Goal: Task Accomplishment & Management: Use online tool/utility

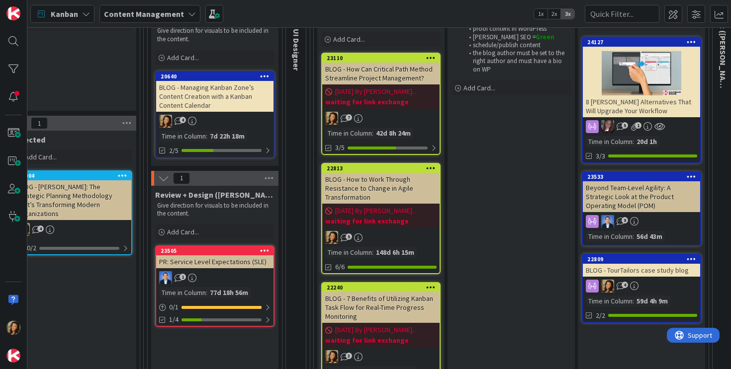
scroll to position [184, 970]
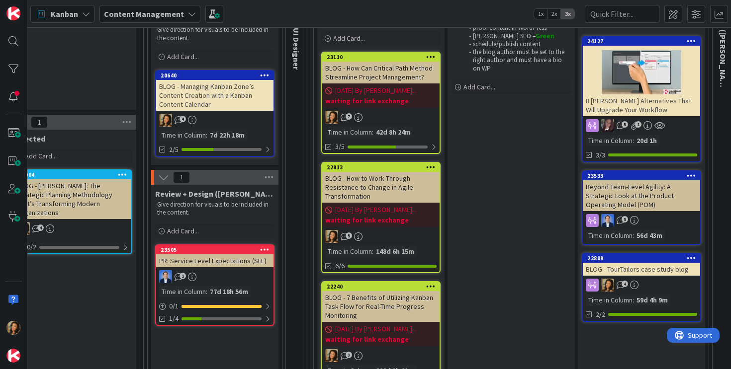
click at [407, 117] on div "7" at bounding box center [380, 117] width 117 height 13
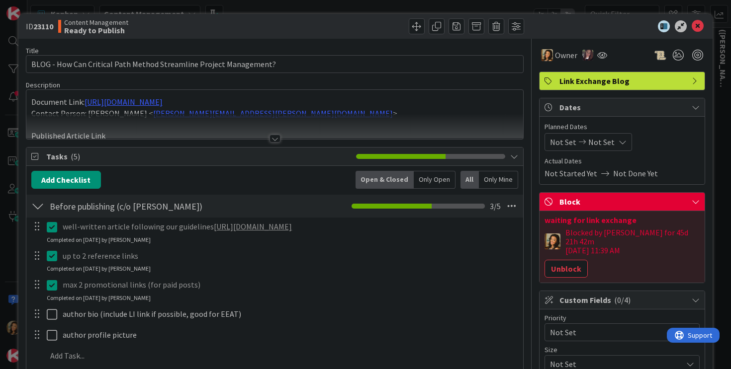
click at [376, 105] on div "Document Link: [URL][DOMAIN_NAME] Contact Person: [PERSON_NAME] < [PERSON_NAME]…" at bounding box center [274, 114] width 497 height 49
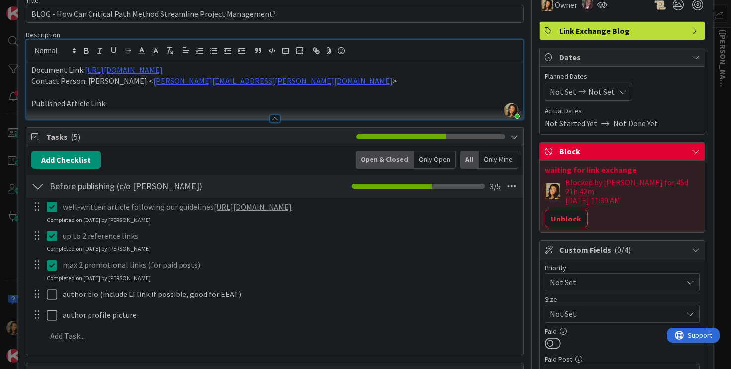
scroll to position [51, 0]
click at [163, 72] on link "[URL][DOMAIN_NAME]" at bounding box center [124, 69] width 78 height 10
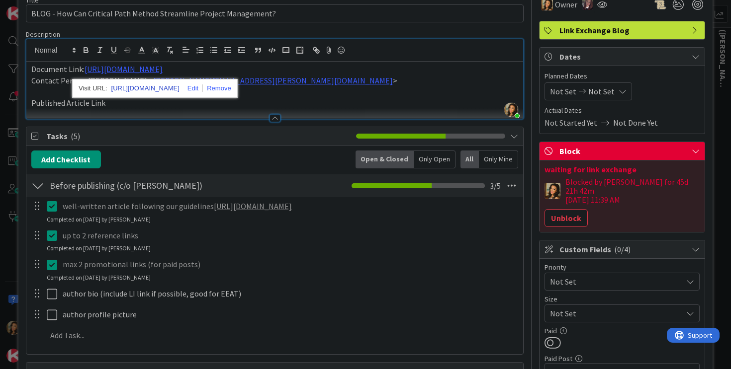
click at [180, 87] on link "[URL][DOMAIN_NAME]" at bounding box center [145, 88] width 68 height 13
click at [285, 166] on div "Add Checklist Open & Closed Only Open All Only Mine" at bounding box center [274, 160] width 487 height 18
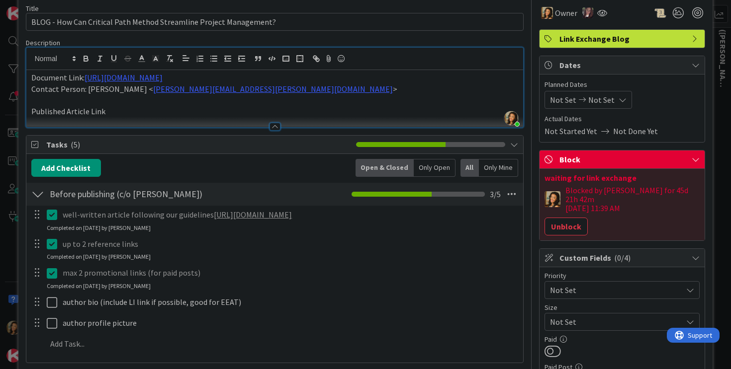
scroll to position [41, 0]
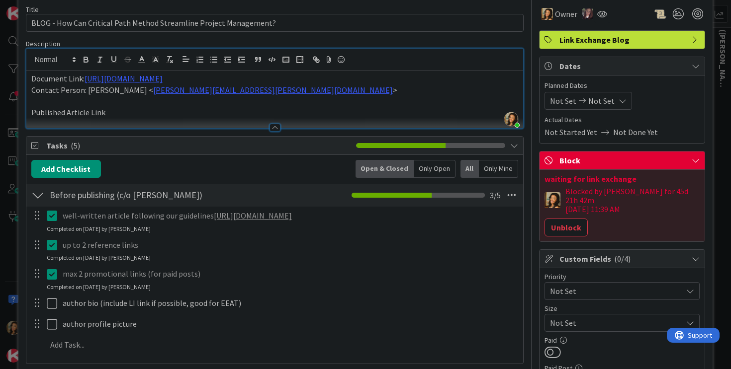
click at [272, 127] on div at bounding box center [275, 128] width 11 height 8
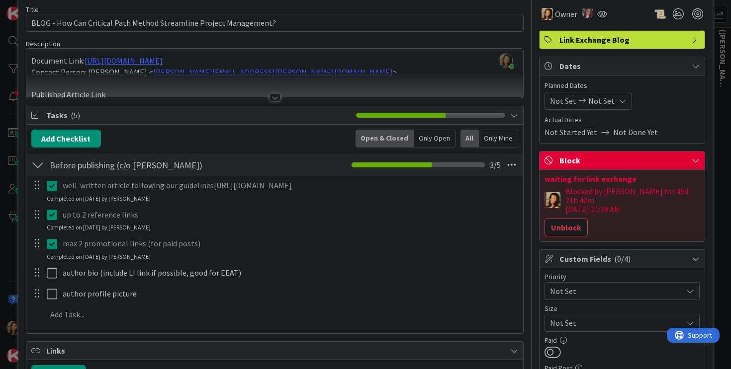
click at [271, 98] on div at bounding box center [275, 97] width 11 height 8
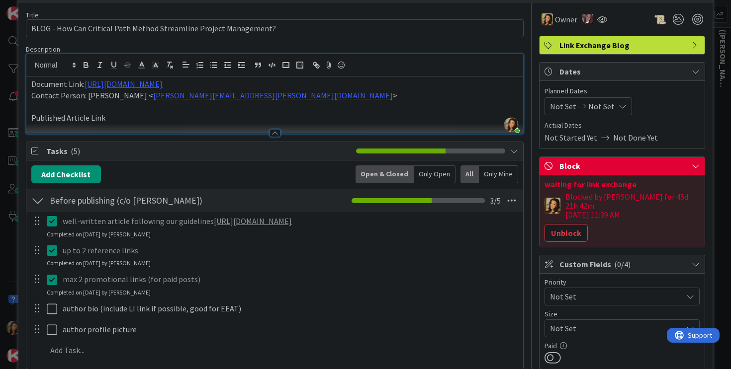
scroll to position [35, 0]
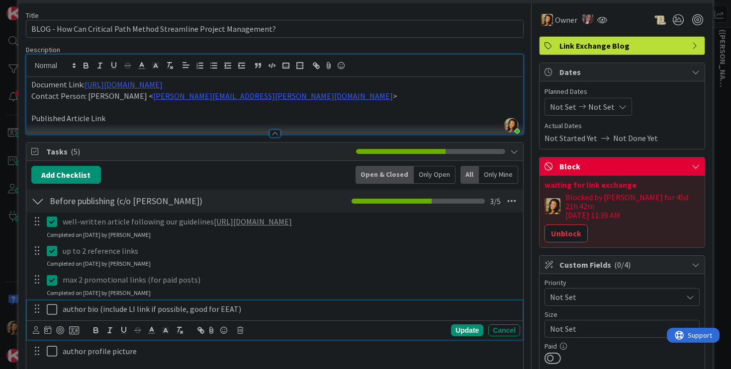
click at [52, 307] on icon at bounding box center [54, 310] width 15 height 12
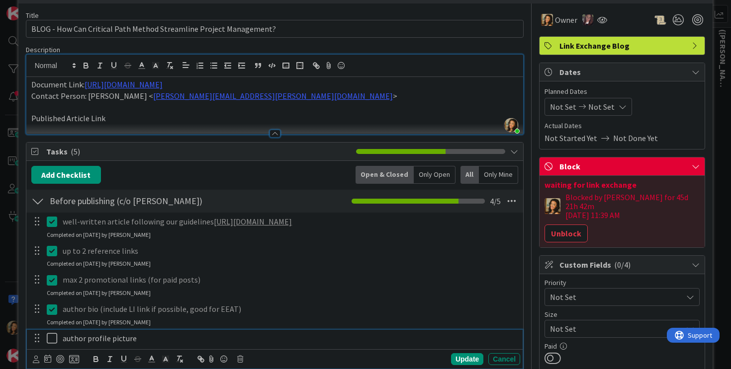
click at [48, 339] on icon at bounding box center [54, 339] width 15 height 12
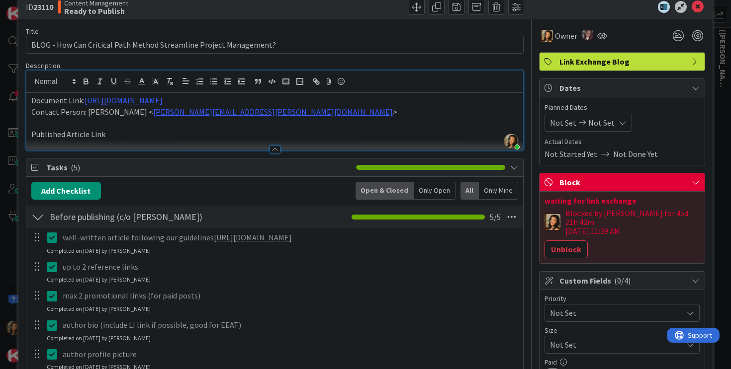
scroll to position [0, 0]
